Goal: Transaction & Acquisition: Purchase product/service

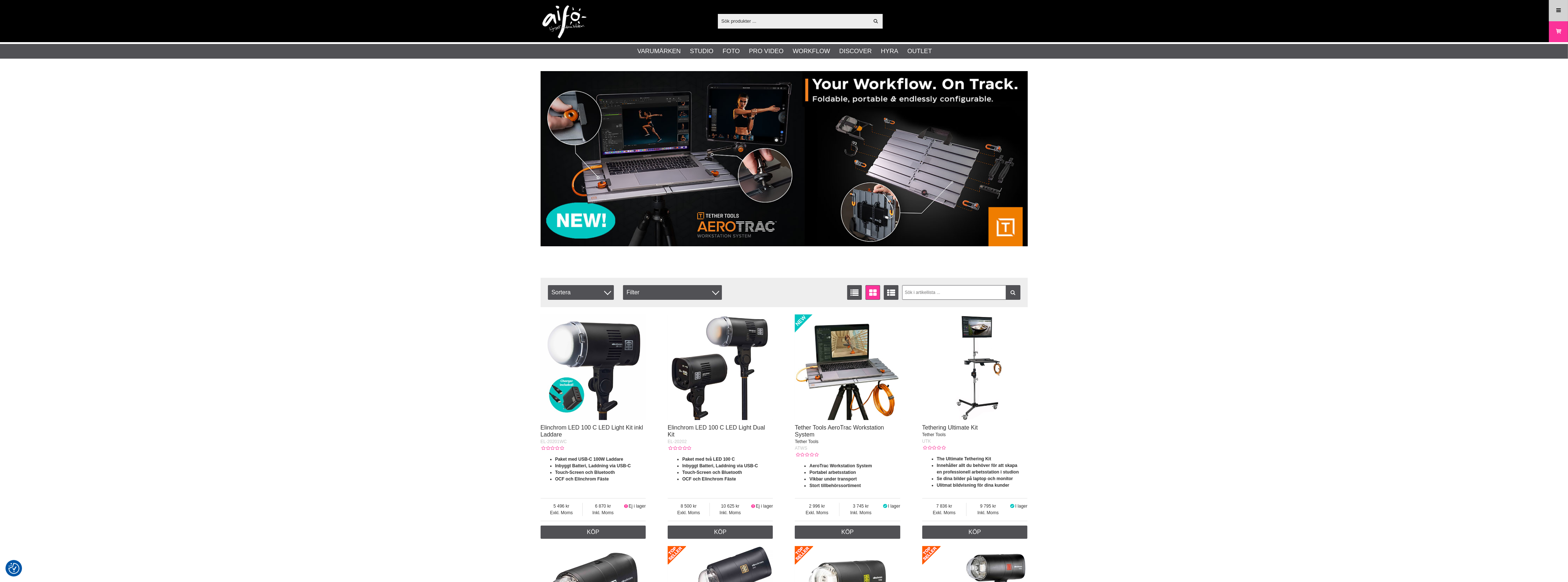
click at [1552, 12] on link "Meny" at bounding box center [1558, 10] width 18 height 17
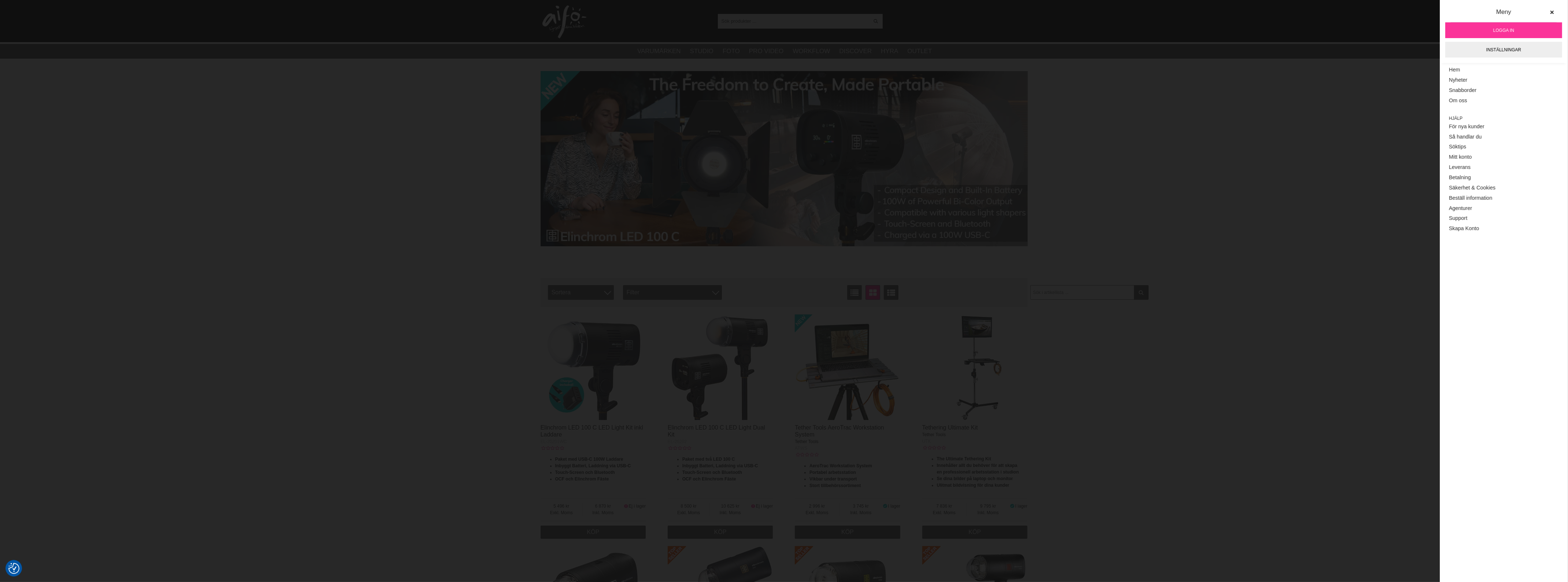
click at [1508, 28] on span "Logga in" at bounding box center [1503, 30] width 21 height 7
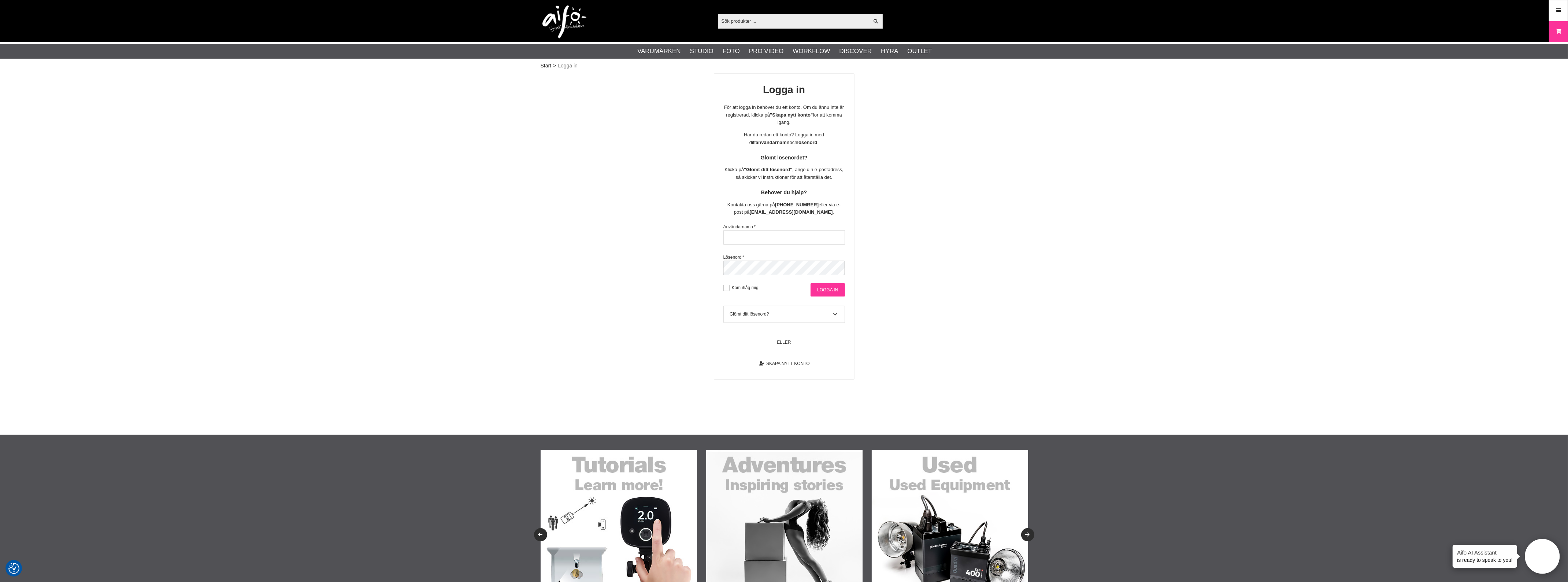
type input "[EMAIL_ADDRESS][DOMAIN_NAME]"
click at [828, 290] on input "Logga in" at bounding box center [828, 290] width 34 height 13
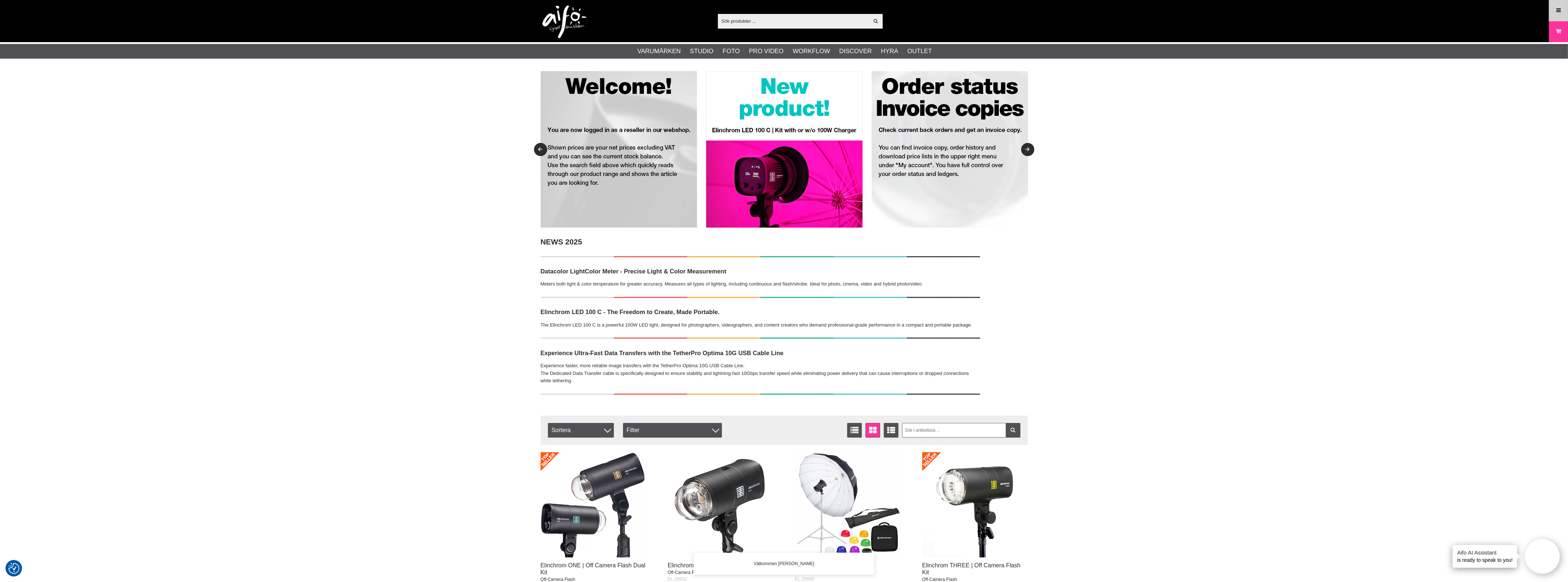
click at [1557, 6] on link "Meny" at bounding box center [1558, 10] width 18 height 17
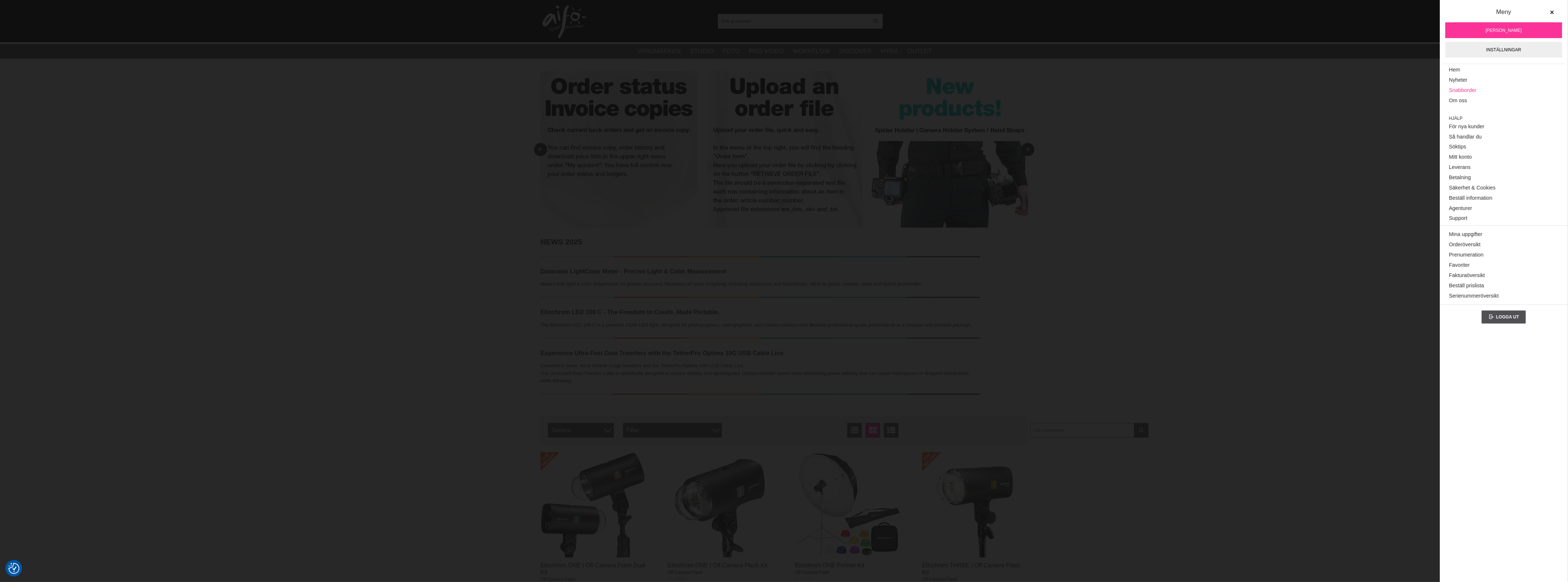
click at [1465, 92] on link "Snabborder" at bounding box center [1503, 90] width 110 height 10
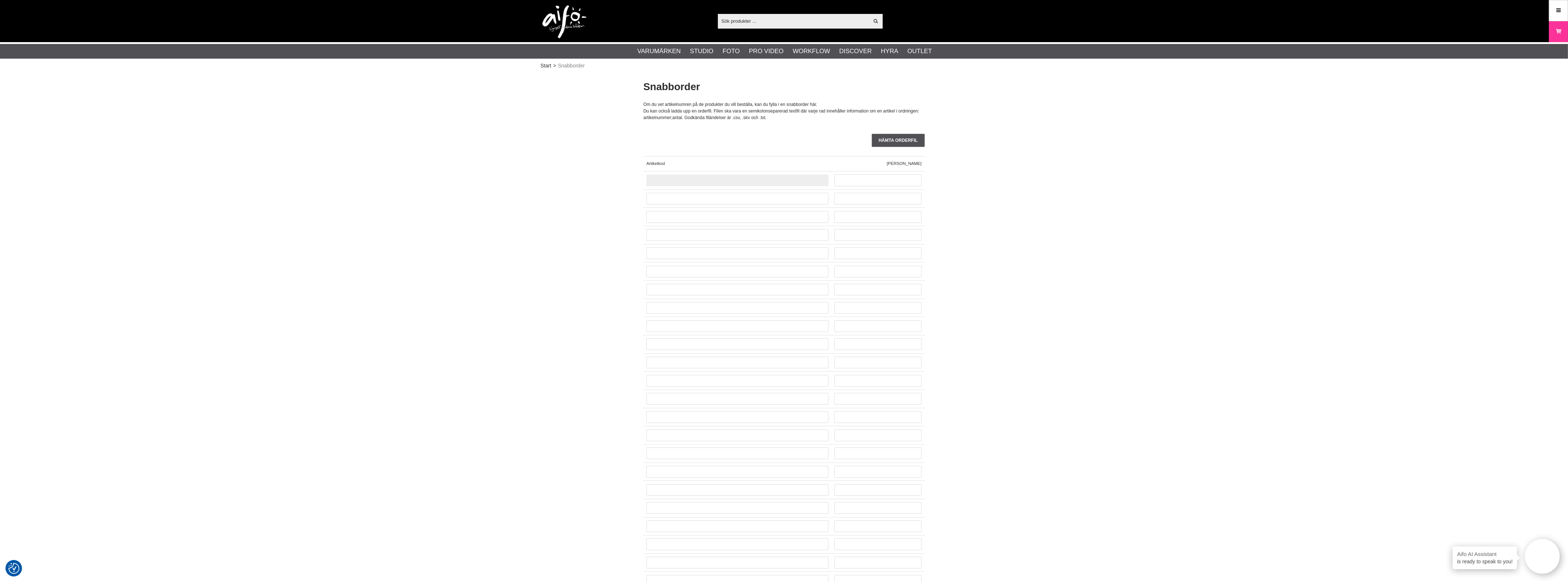
click at [720, 179] on input "text" at bounding box center [737, 180] width 182 height 12
paste input "CO-0105"
type input "CO-0105"
type input "15"
click at [717, 197] on input "text" at bounding box center [737, 198] width 182 height 12
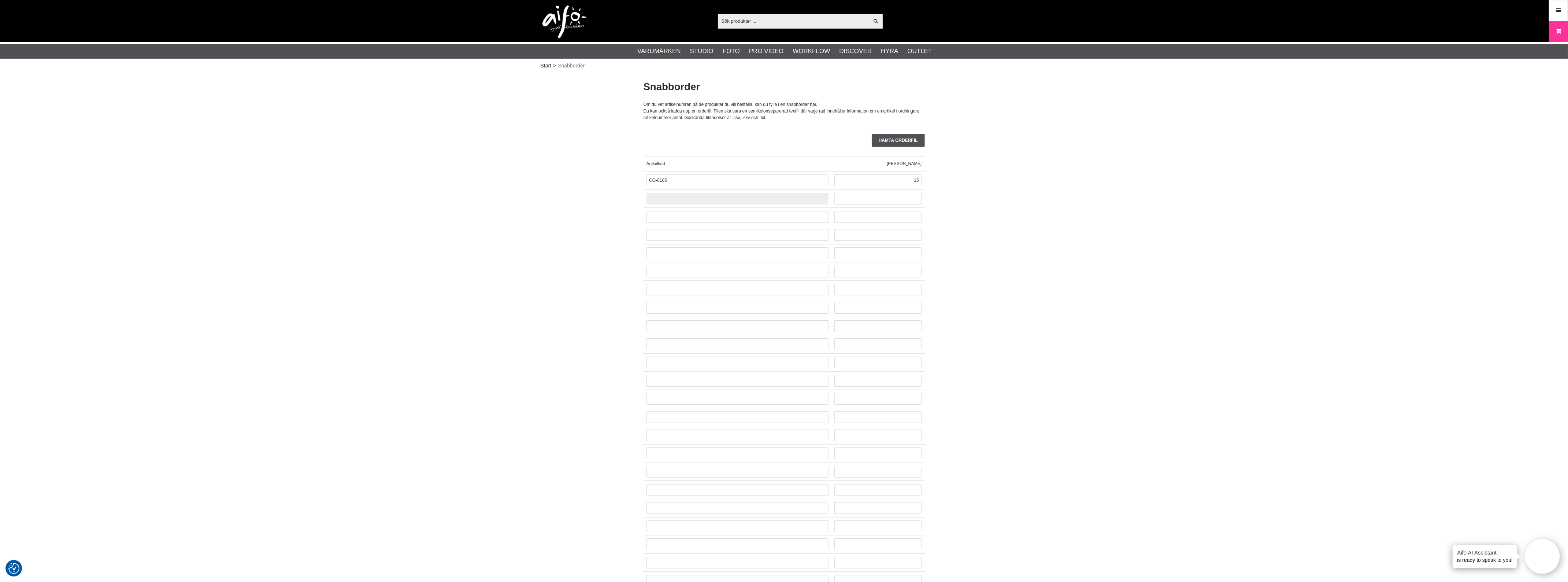
paste input "CO-0565"
type input "CO-0565"
type input "15"
click at [729, 208] on div at bounding box center [737, 217] width 188 height 18
click at [726, 211] on div at bounding box center [737, 217] width 188 height 18
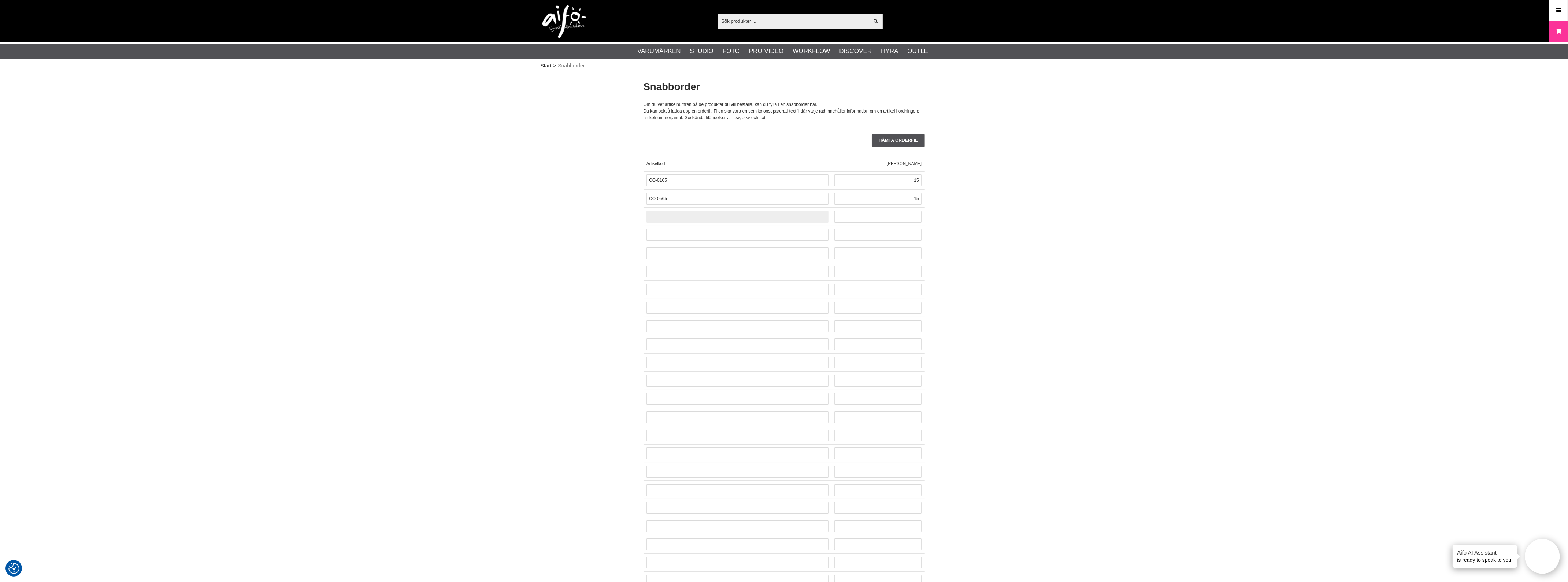
click at [724, 214] on input "text" at bounding box center [737, 217] width 182 height 12
paste input "CUC3215-ORG"
type input "CUC3215-ORG"
click at [913, 219] on input "152" at bounding box center [878, 217] width 87 height 12
type input "12"
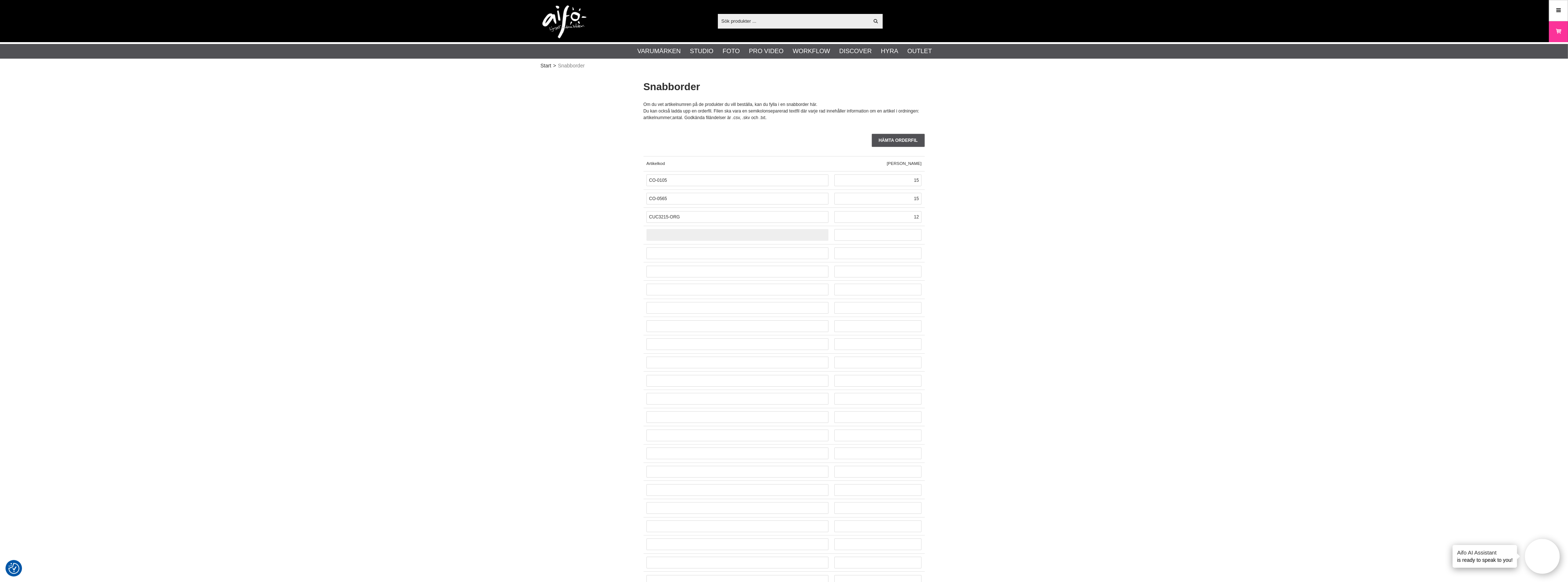
click at [695, 237] on input "text" at bounding box center [737, 234] width 182 height 12
paste input "LA-9001"
type input "LA-9001"
type input "10"
click at [734, 259] on input "text" at bounding box center [737, 253] width 182 height 12
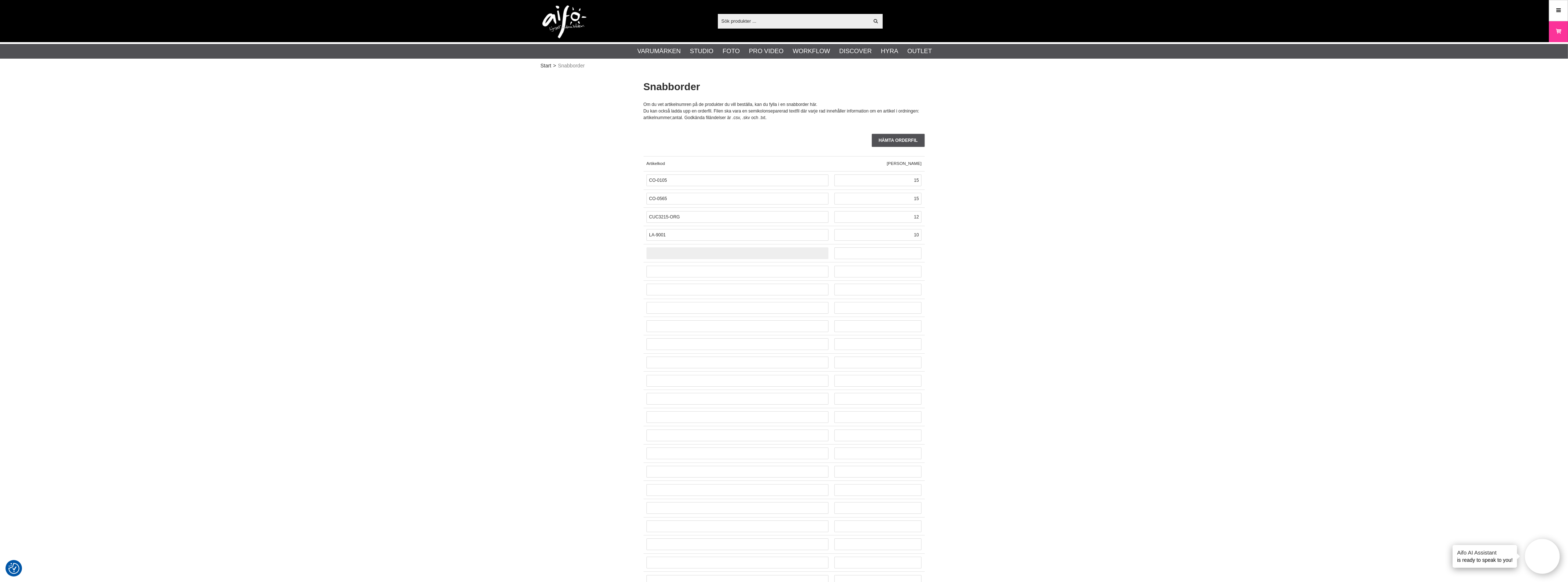
paste input "TG020"
type input "TG020"
type input "10"
click at [770, 274] on input "text" at bounding box center [737, 271] width 182 height 12
paste input "CO-0152"
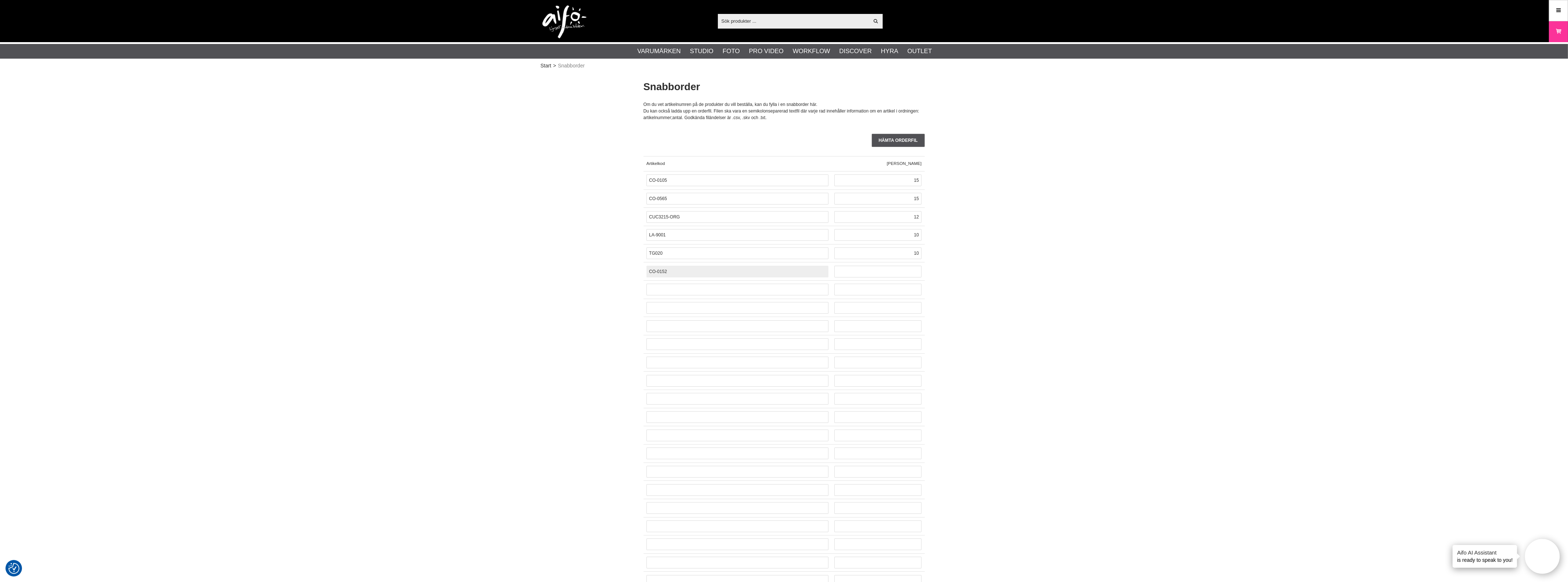
type input "CO-0152"
type input "6"
click at [673, 289] on input "text" at bounding box center [737, 289] width 182 height 12
paste input "CU5451"
type input "CU5451"
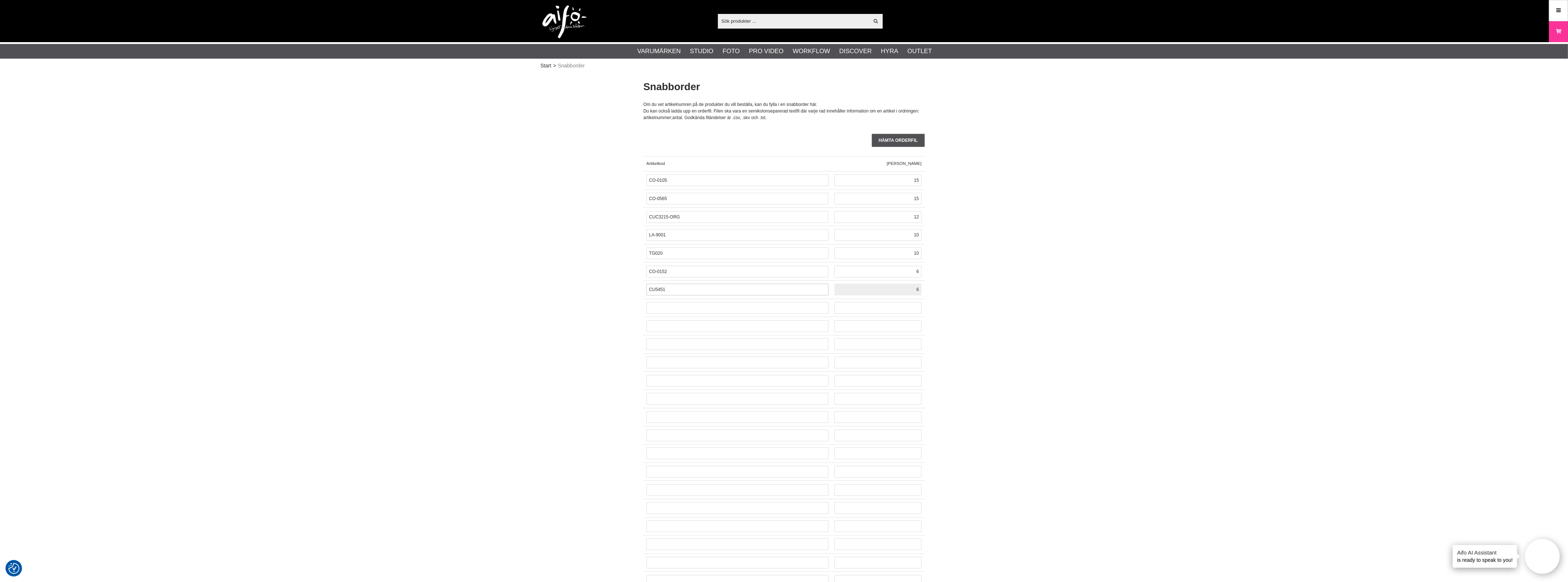
type input "6"
click at [719, 301] on div at bounding box center [737, 307] width 188 height 18
click at [712, 310] on input "text" at bounding box center [737, 307] width 182 height 12
paste input "LA-2422"
type input "LA-2422"
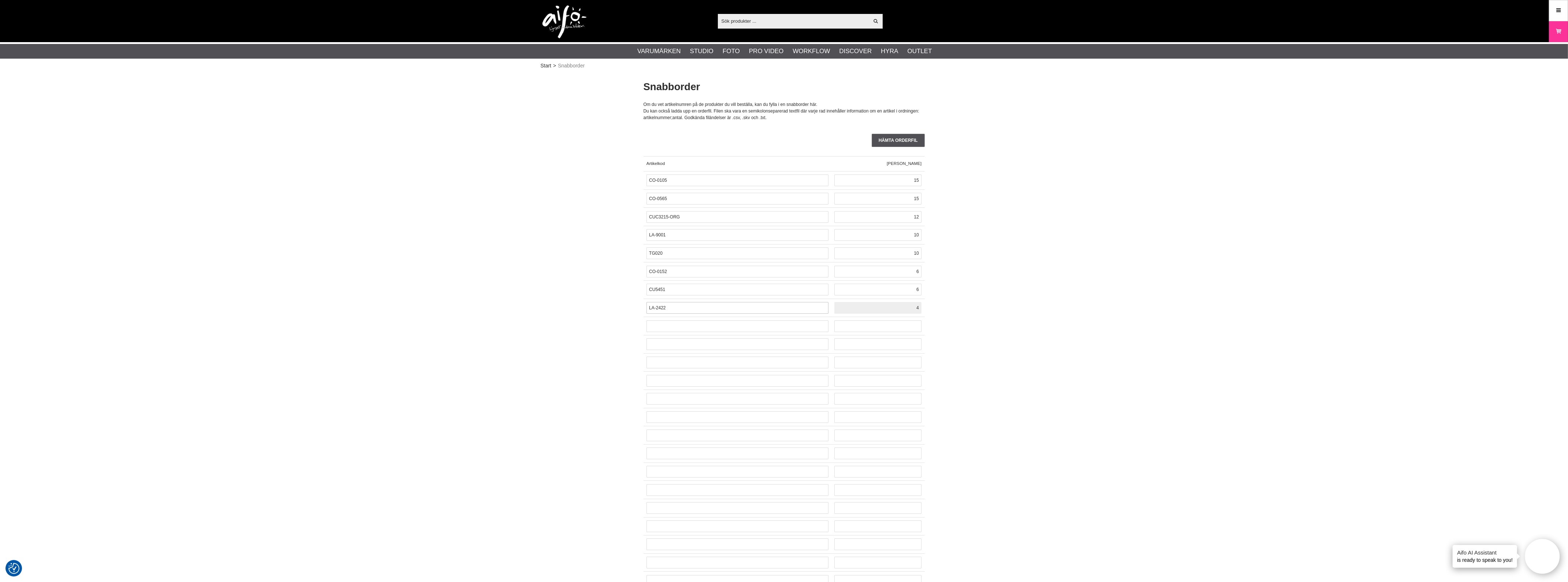
type input "4"
click at [687, 329] on input "text" at bounding box center [737, 326] width 182 height 12
paste input "CO-0153"
type input "CO-0153"
type input "3"
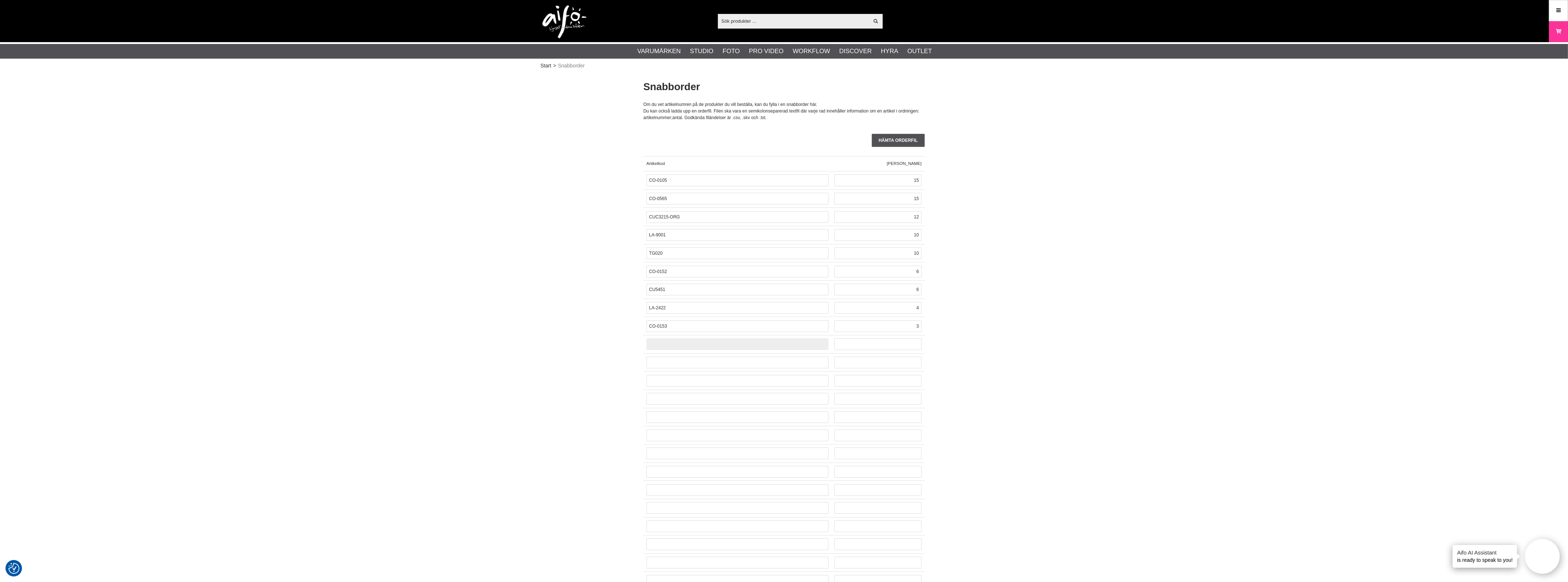
click at [674, 343] on input "text" at bounding box center [737, 343] width 182 height 12
paste input "CO-0121"
type input "CO-0121"
type input "2"
click at [709, 359] on input "text" at bounding box center [737, 362] width 182 height 12
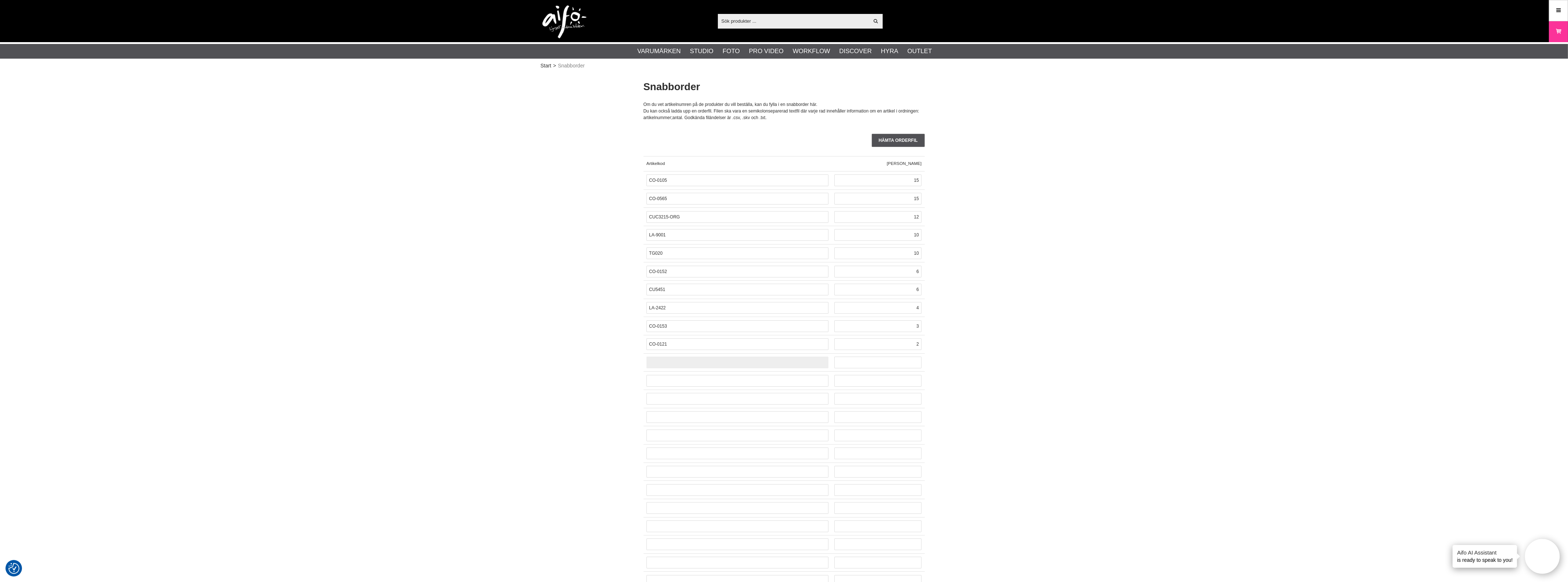
paste input "CO-0128"
type input "CO-0128"
type input "1"
click at [694, 385] on input "text" at bounding box center [737, 380] width 182 height 12
paste input "LA-1108"
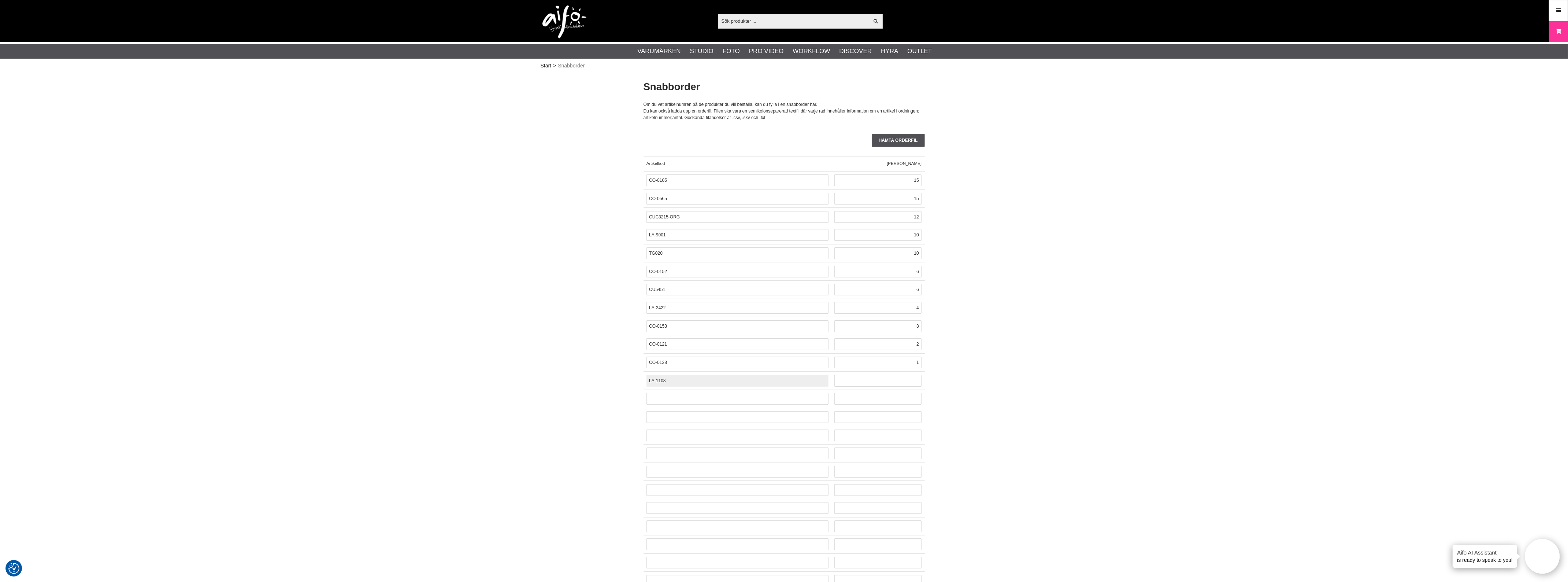
type input "LA-1108"
type input "1"
click at [690, 399] on input "text" at bounding box center [737, 398] width 182 height 12
paste input "LA-7622"
type input "LA-7622"
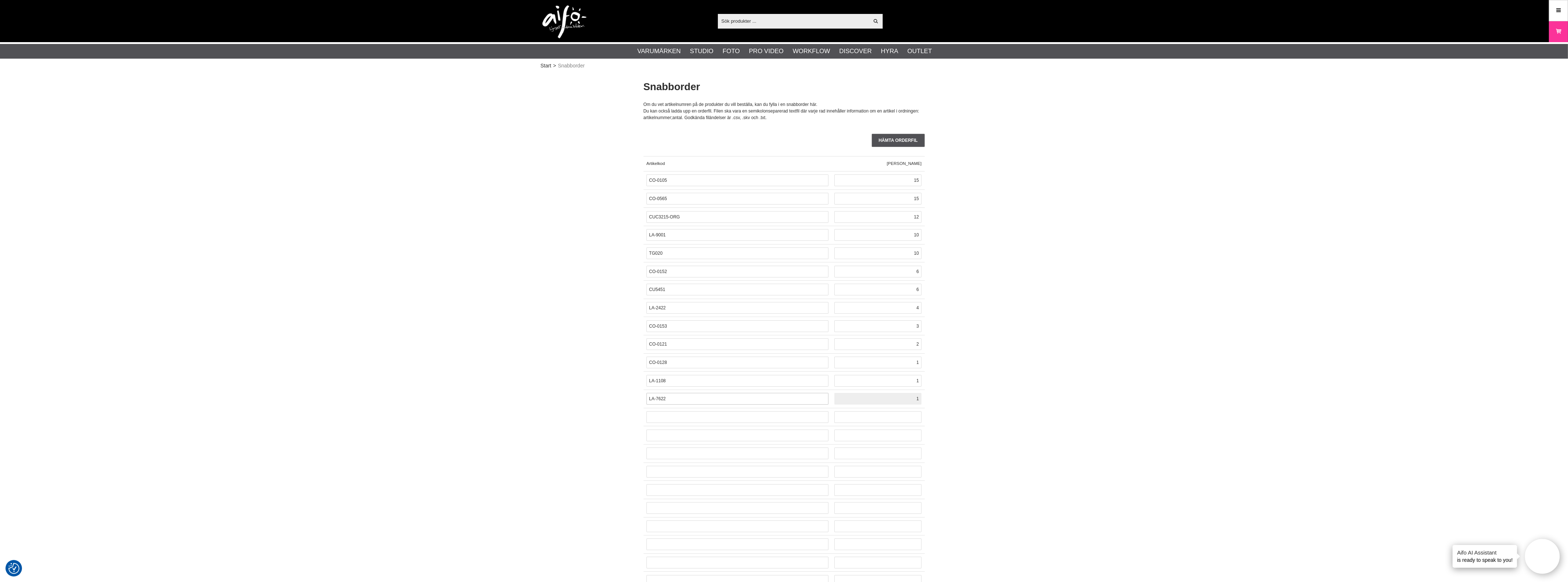
type input "1"
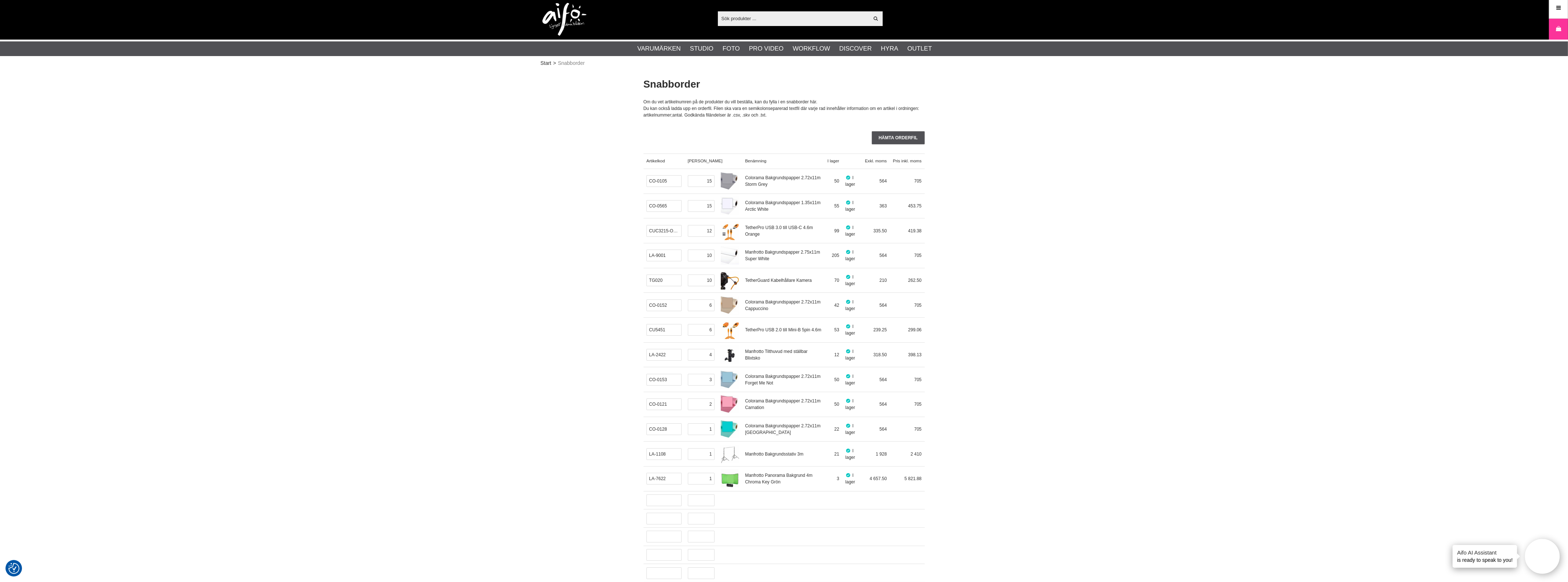
scroll to position [4, 0]
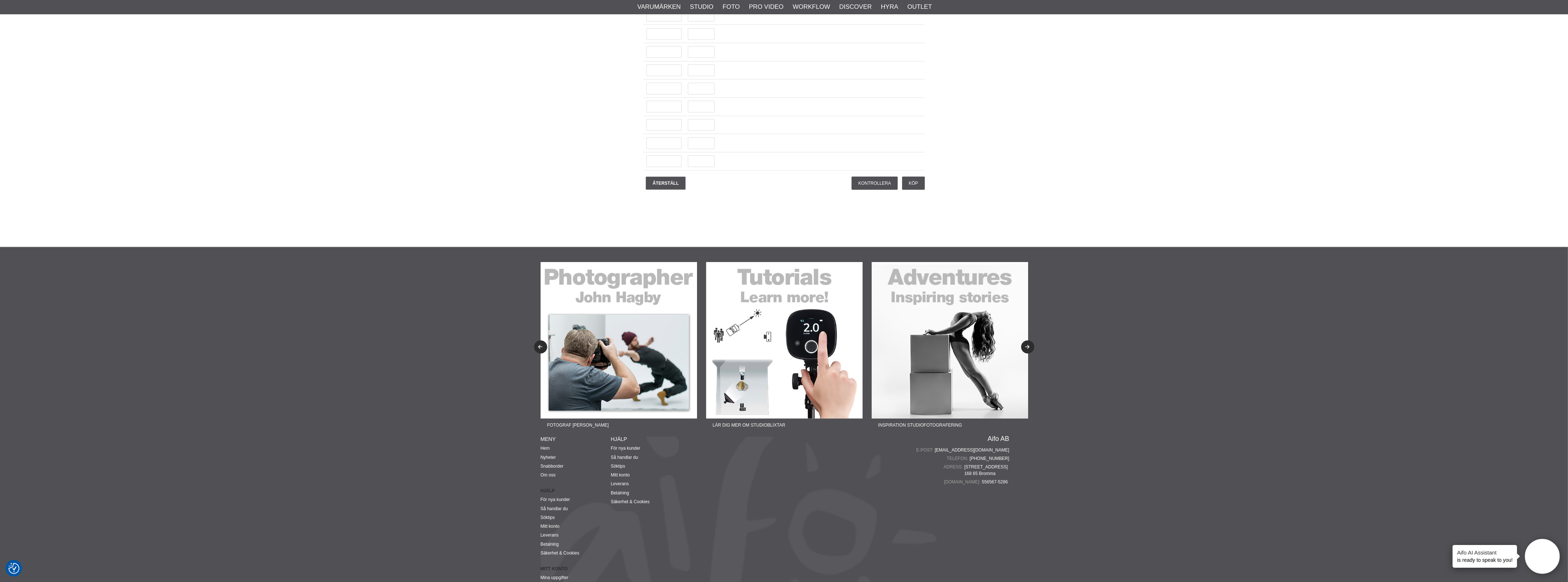
scroll to position [1821, 0]
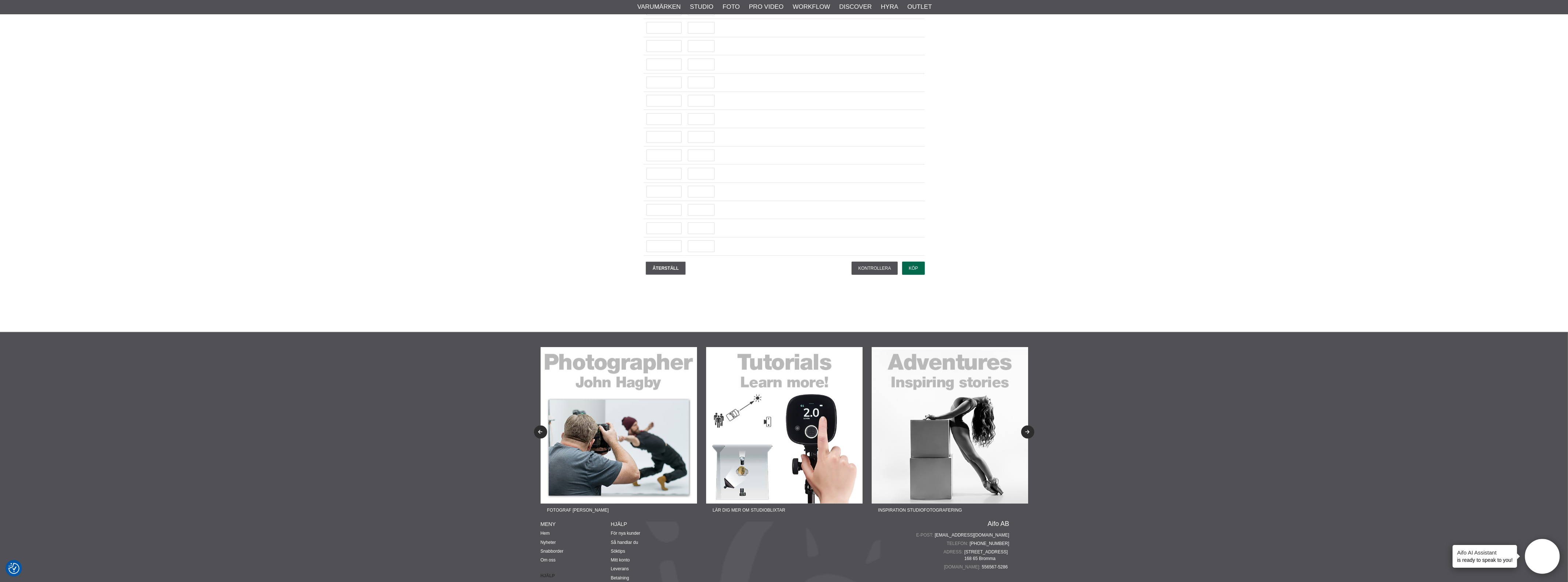
click at [916, 275] on input "Köp" at bounding box center [913, 268] width 23 height 13
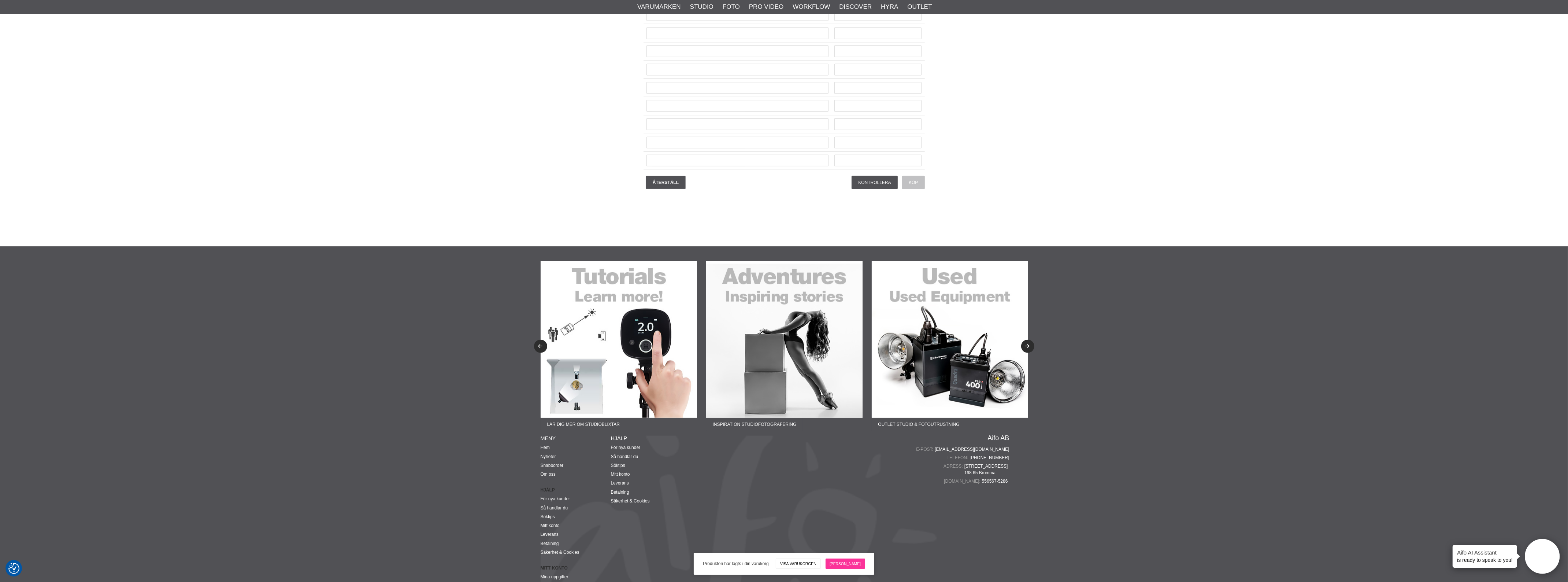
click at [850, 565] on link "[PERSON_NAME]" at bounding box center [845, 563] width 40 height 10
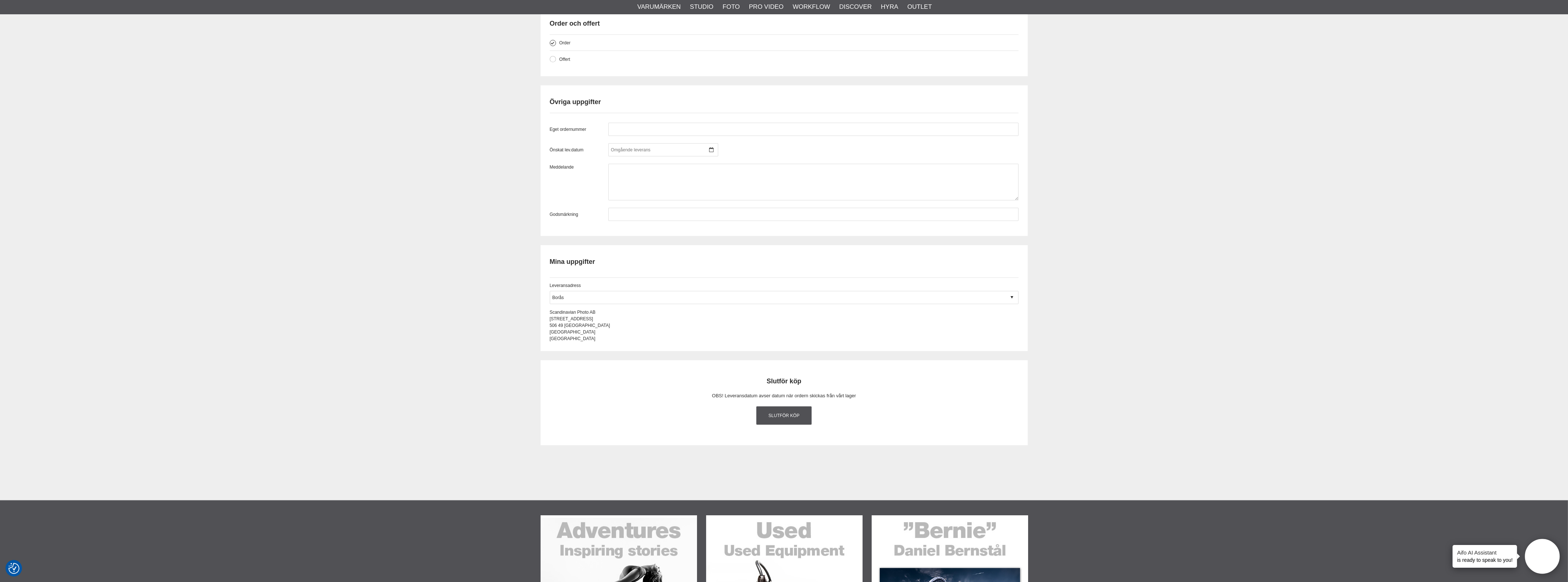
scroll to position [729, 0]
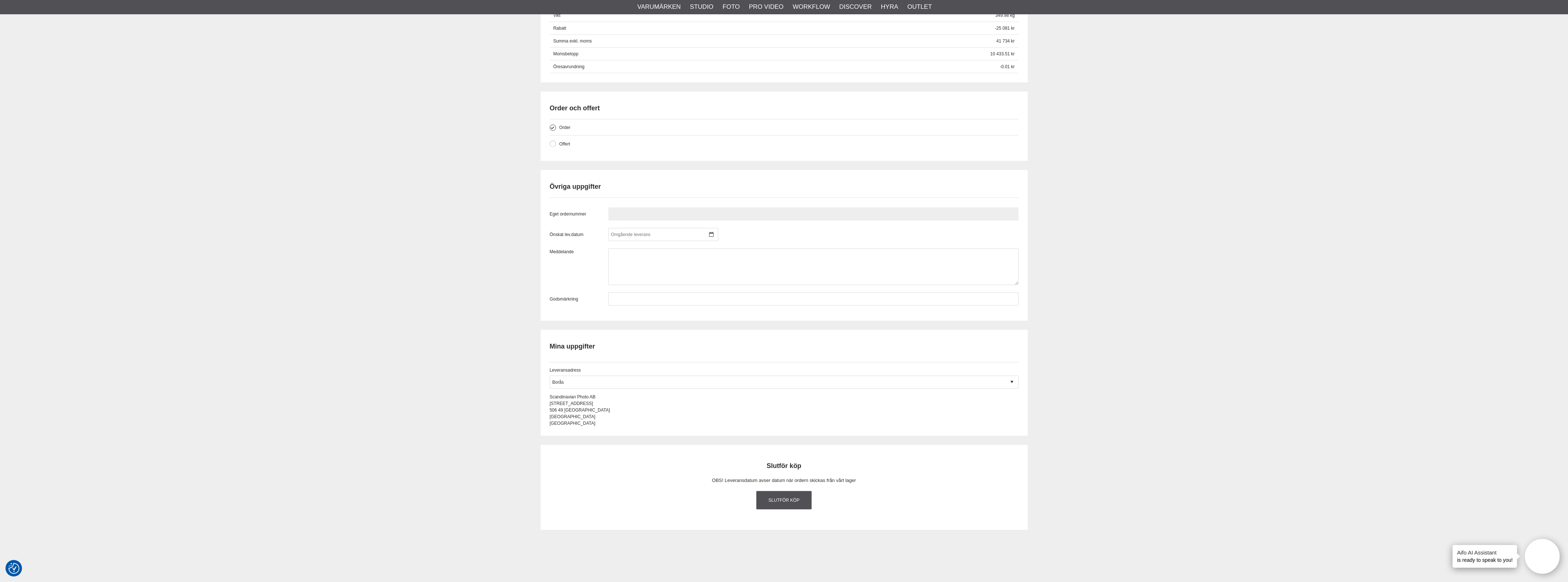
click at [659, 217] on input "text" at bounding box center [813, 214] width 410 height 13
paste input "PN212849"
type input "PN212849"
click at [632, 302] on input "text" at bounding box center [813, 299] width 410 height 13
paste input "PN212849"
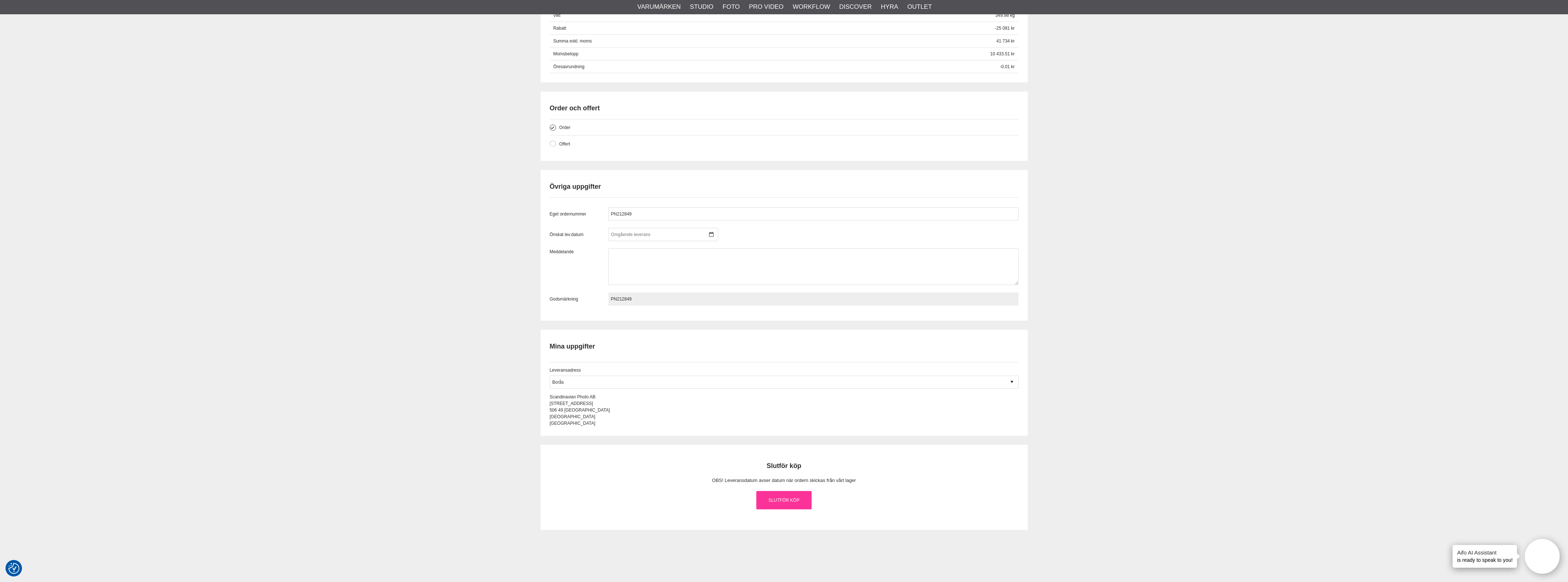
type input "PN212849"
click at [780, 500] on link "Slutför köp" at bounding box center [784, 500] width 55 height 18
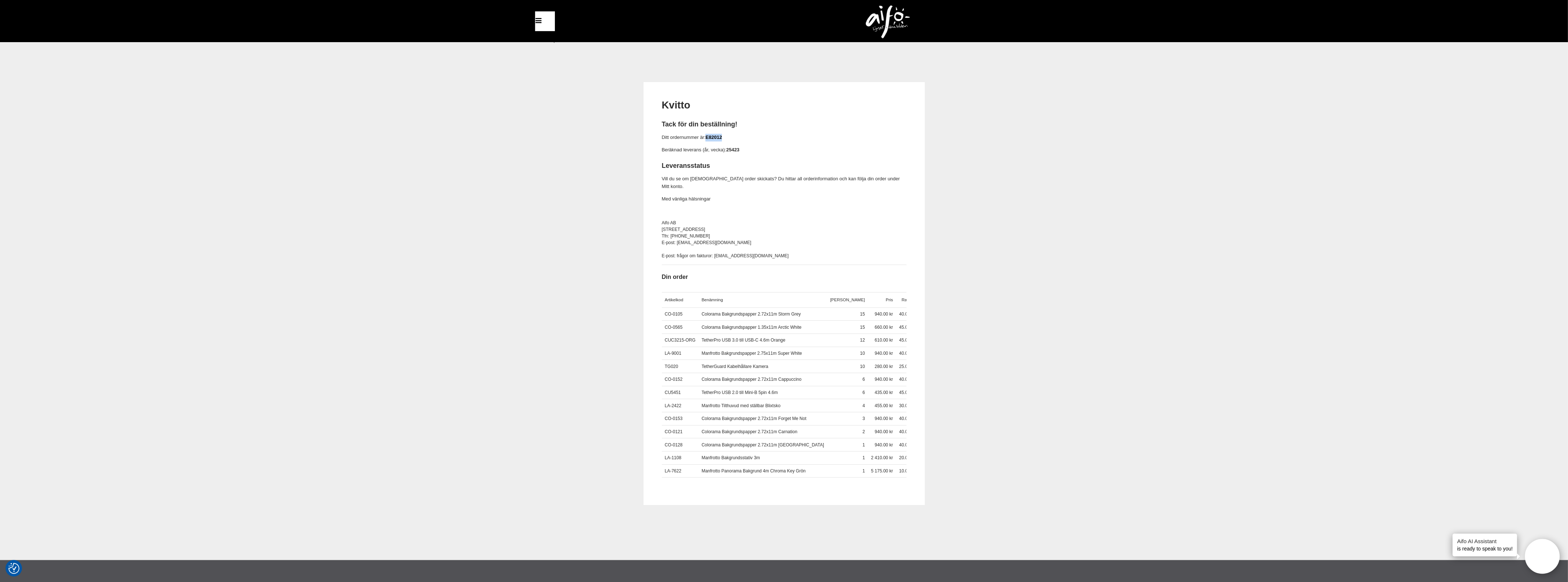
drag, startPoint x: 724, startPoint y: 134, endPoint x: 707, endPoint y: 138, distance: 17.5
click at [707, 138] on p "Ditt ordernummer är: E82012" at bounding box center [784, 138] width 245 height 8
copy link "E82012"
